Goal: Information Seeking & Learning: Find specific fact

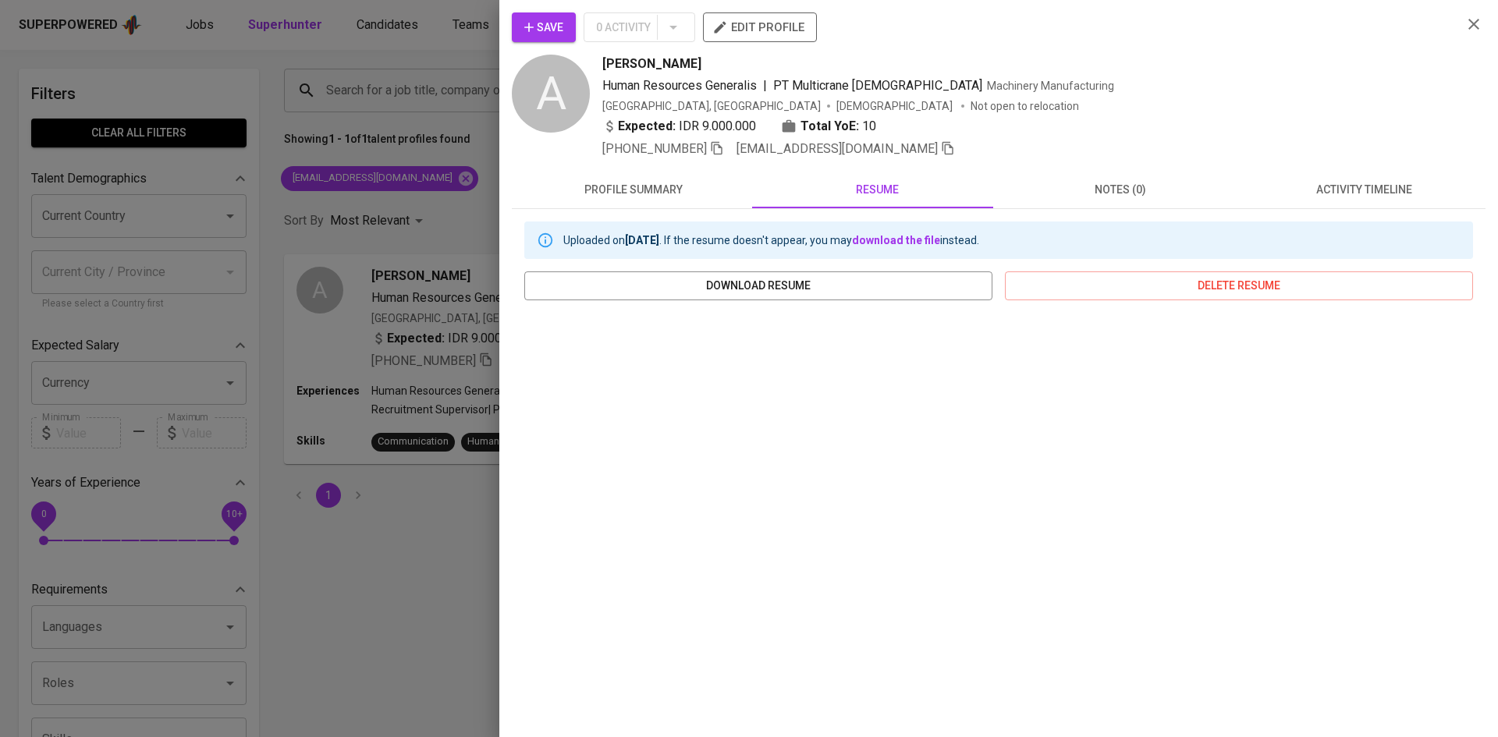
scroll to position [2, 0]
click at [472, 197] on div at bounding box center [749, 368] width 1498 height 737
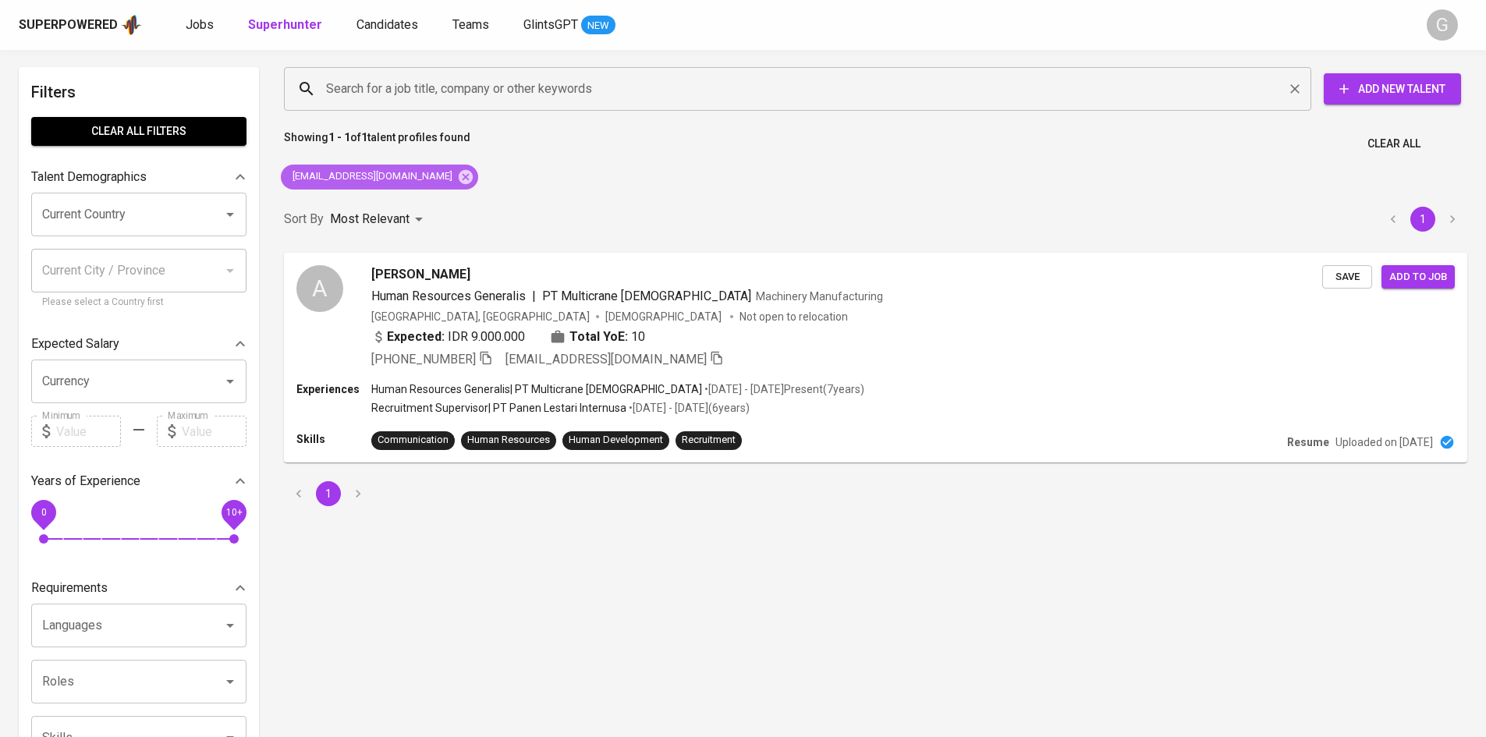
drag, startPoint x: 418, startPoint y: 176, endPoint x: 394, endPoint y: 110, distance: 70.6
click at [457, 176] on icon at bounding box center [465, 177] width 17 height 17
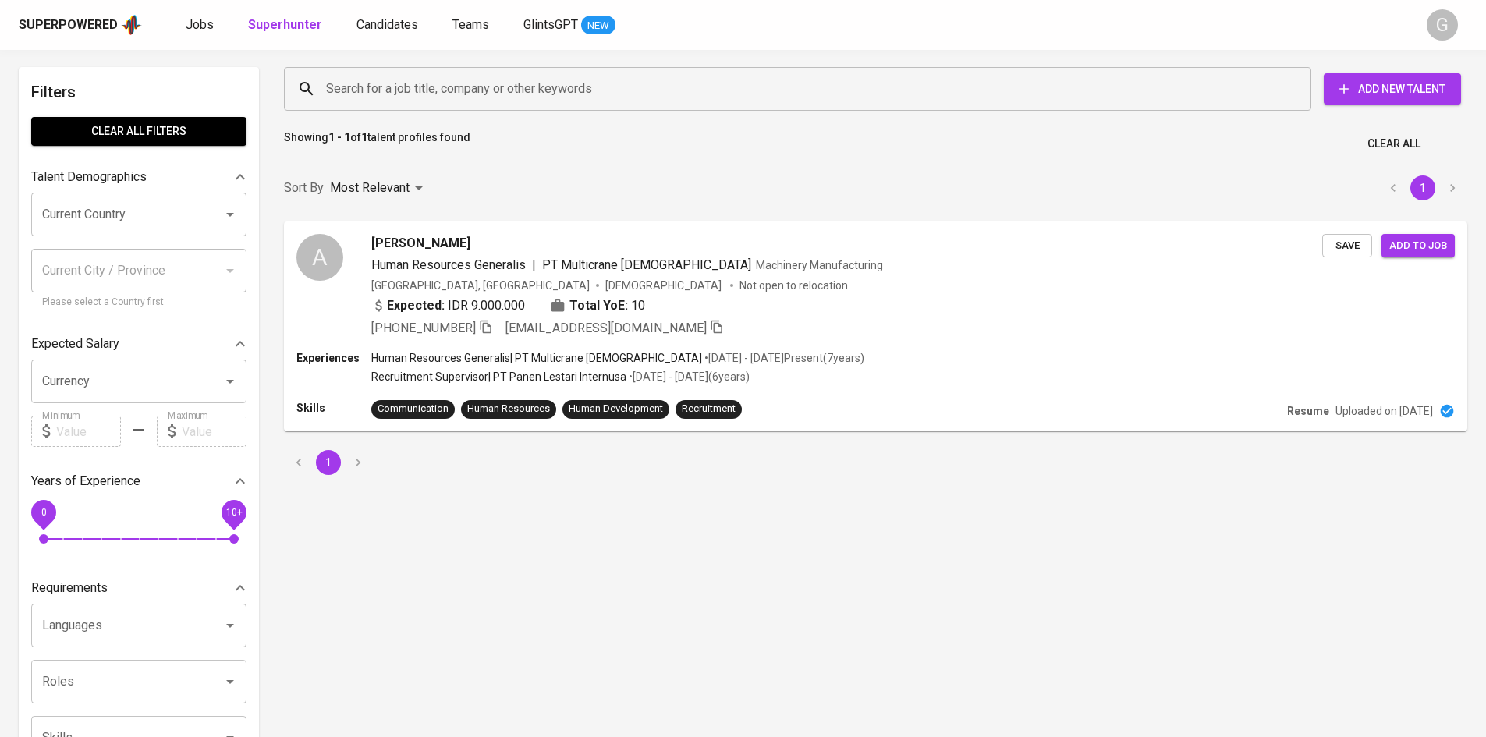
click at [392, 95] on input "Search for a job title, company or other keywords" at bounding box center [801, 89] width 959 height 30
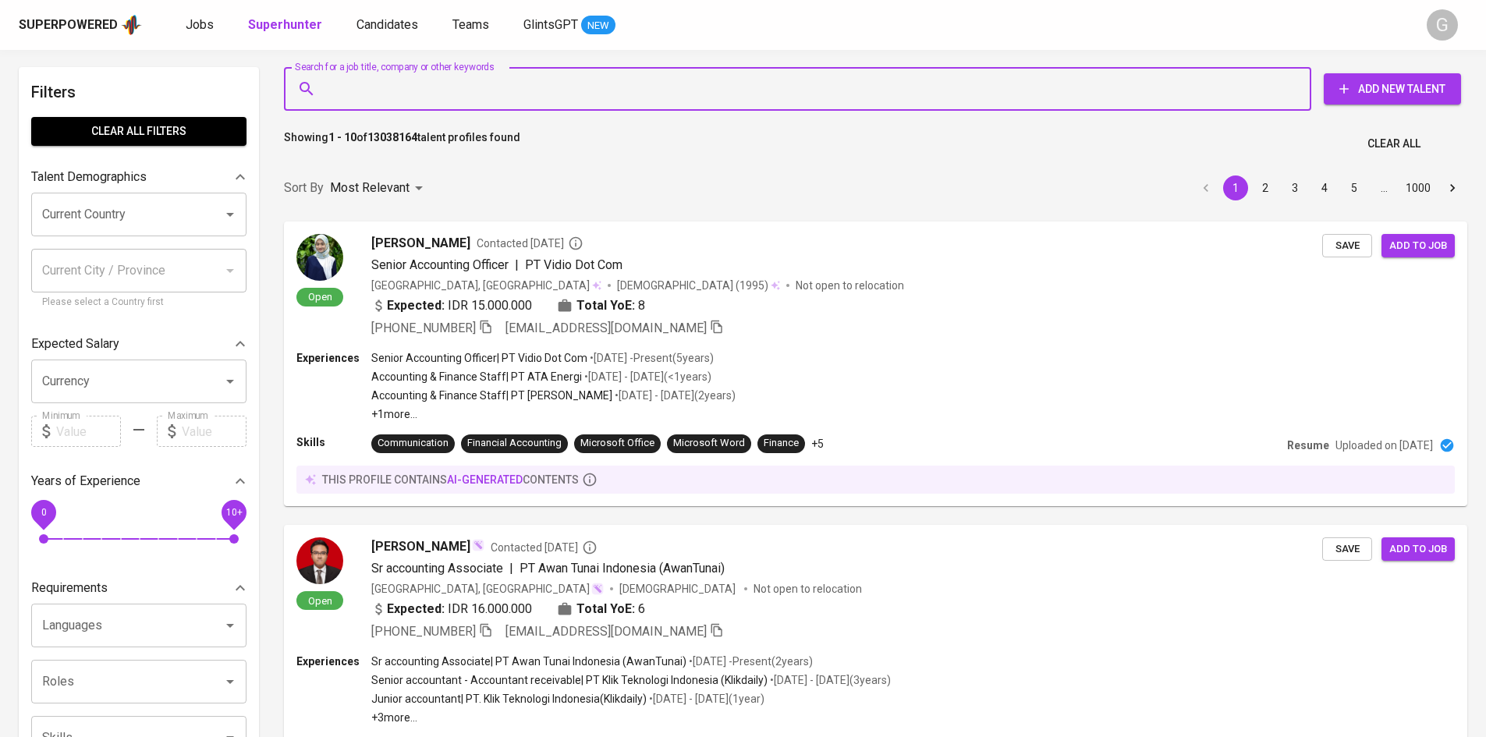
paste input "[EMAIL_ADDRESS][DOMAIN_NAME]"
type input "[EMAIL_ADDRESS][DOMAIN_NAME]"
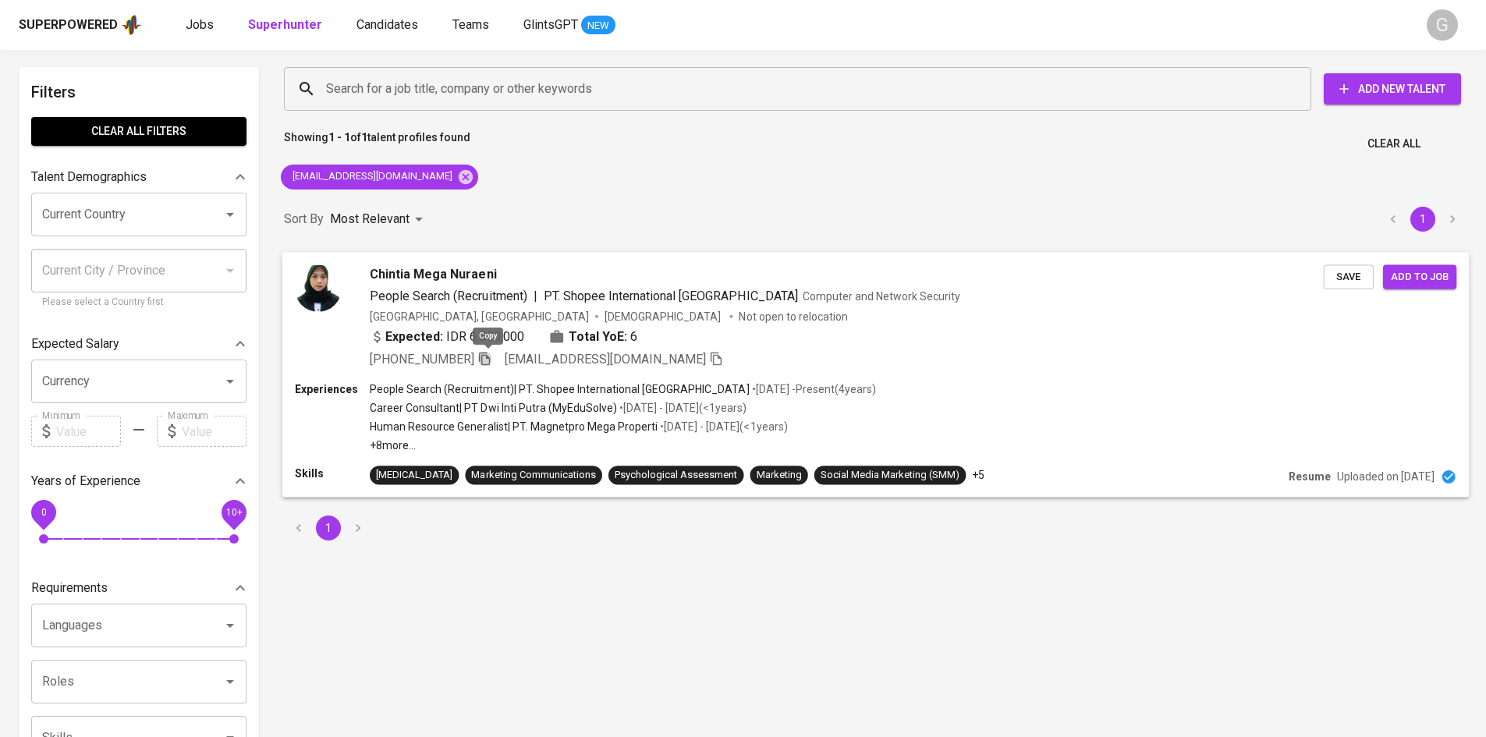
click at [490, 357] on icon "button" at bounding box center [484, 358] width 11 height 13
click at [1100, 372] on div "Chintia Mega Nuraeni People Search (Recruitment) | PT. Shopee International Ind…" at bounding box center [876, 317] width 1188 height 130
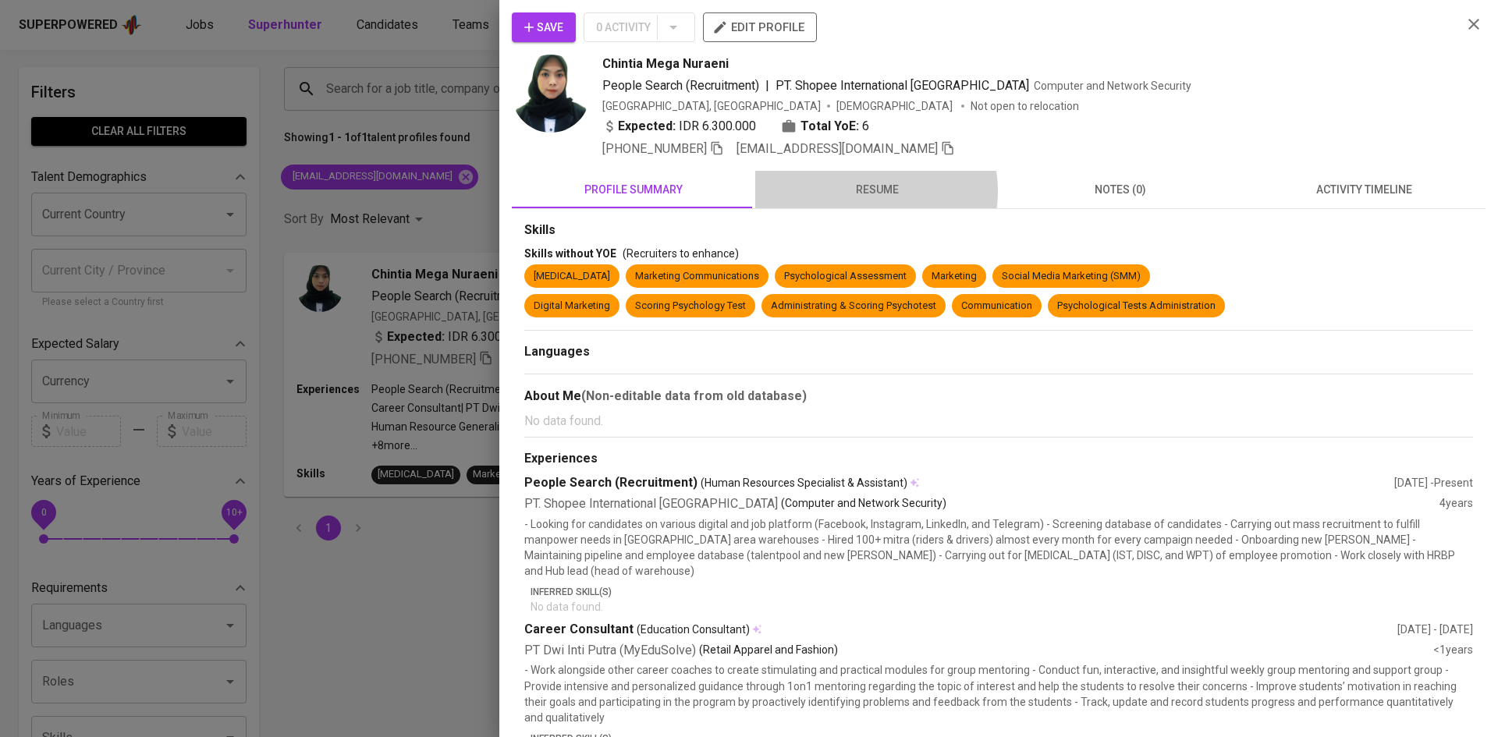
drag, startPoint x: 863, startPoint y: 191, endPoint x: 875, endPoint y: 201, distance: 15.0
click at [868, 196] on span "resume" at bounding box center [877, 190] width 225 height 20
